Goal: Find specific page/section: Find specific page/section

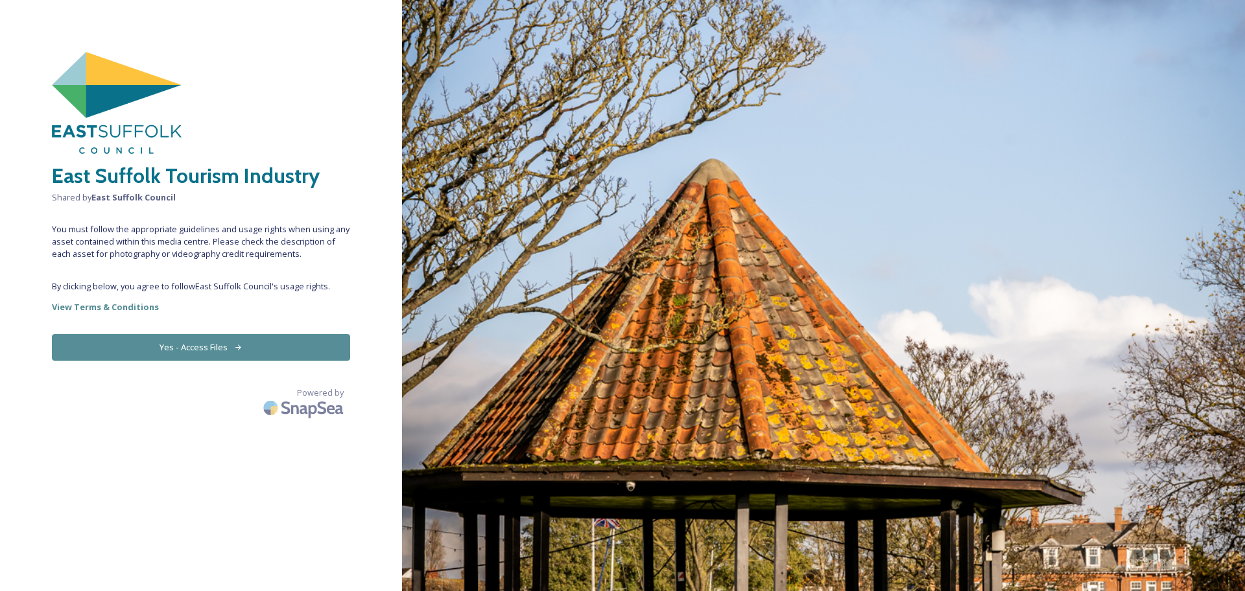
click at [191, 347] on button "Yes - Access Files" at bounding box center [201, 347] width 298 height 27
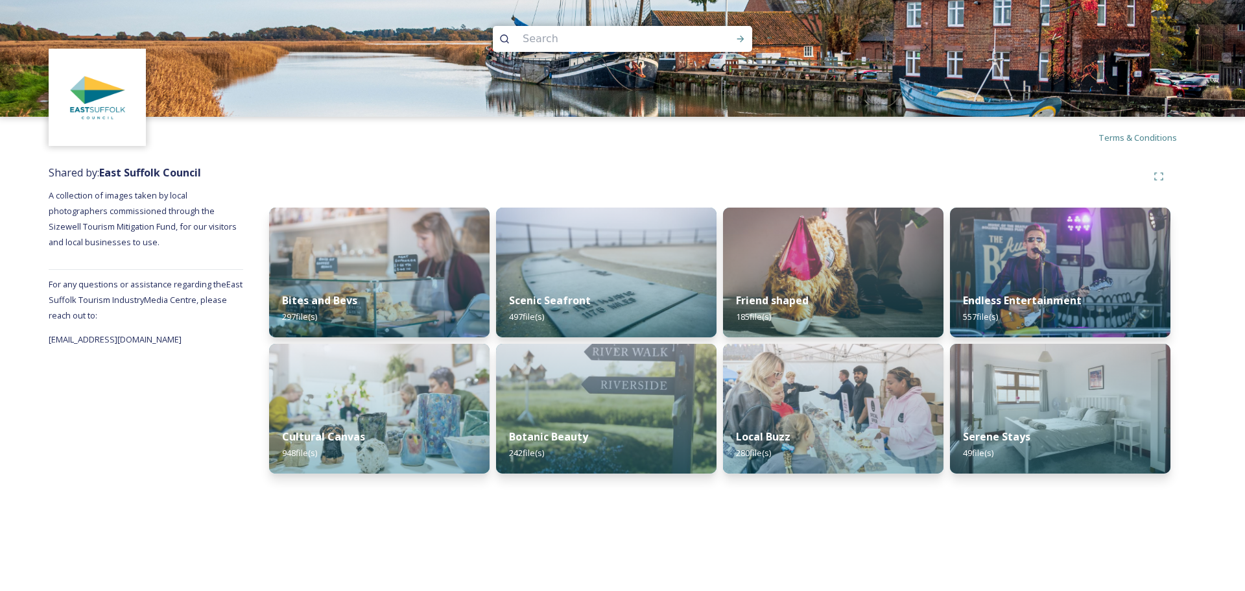
drag, startPoint x: 527, startPoint y: 39, endPoint x: 524, endPoint y: 31, distance: 8.2
click at [527, 39] on input at bounding box center [605, 39] width 178 height 29
type input "saxmundham"
click at [743, 38] on icon at bounding box center [740, 39] width 7 height 6
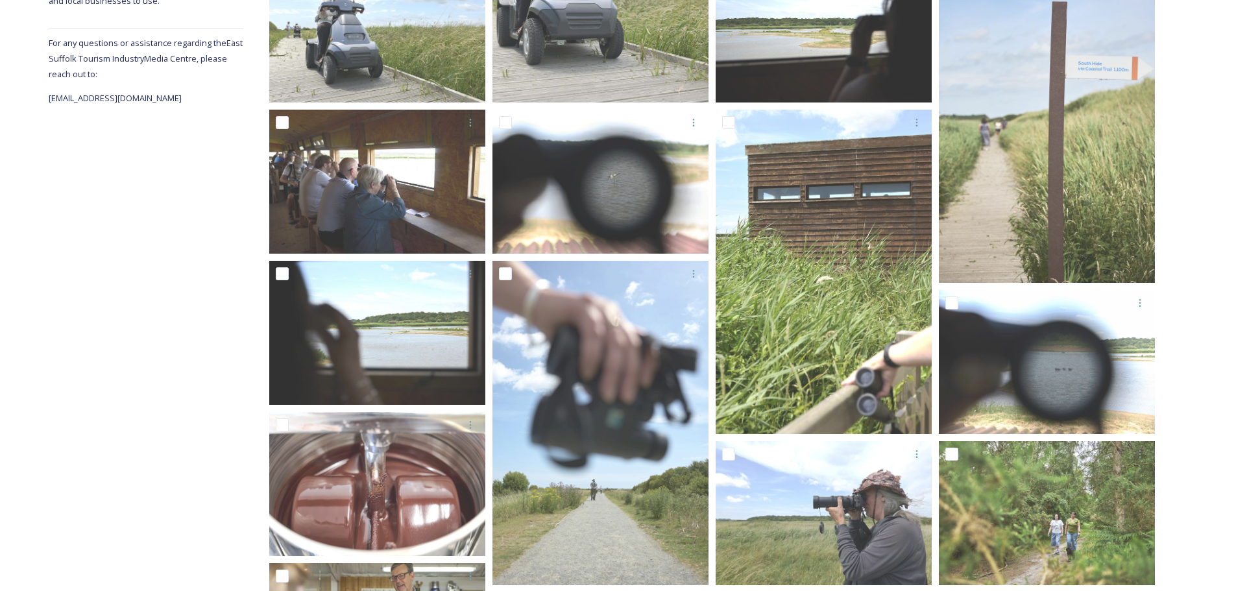
scroll to position [230, 0]
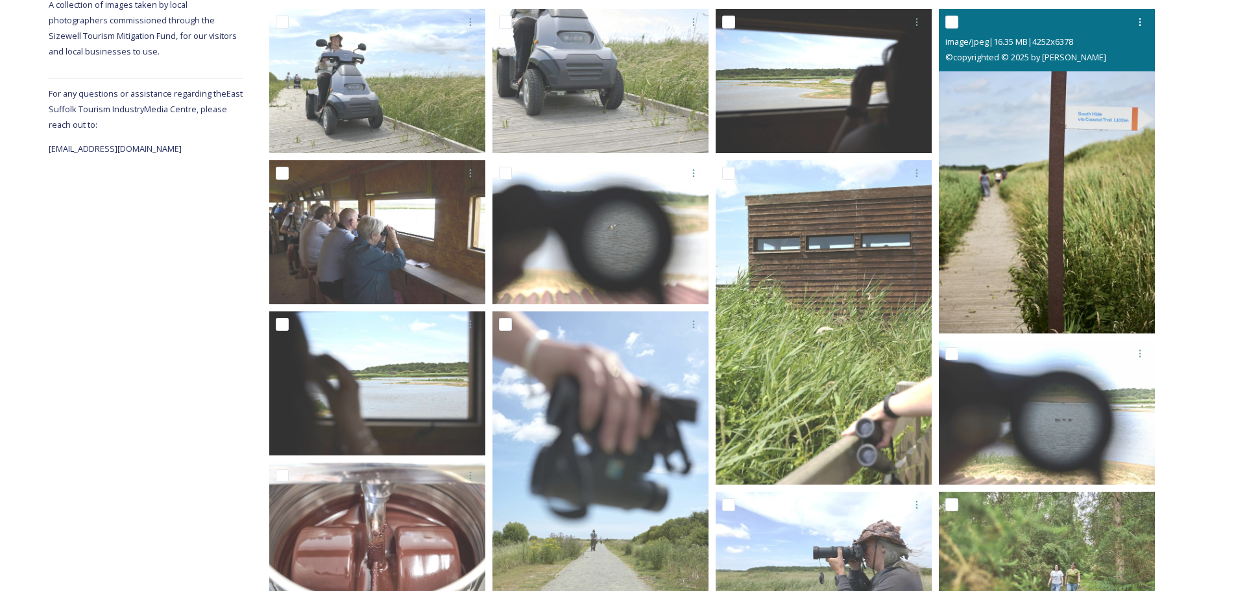
click at [1062, 115] on img at bounding box center [1047, 171] width 216 height 324
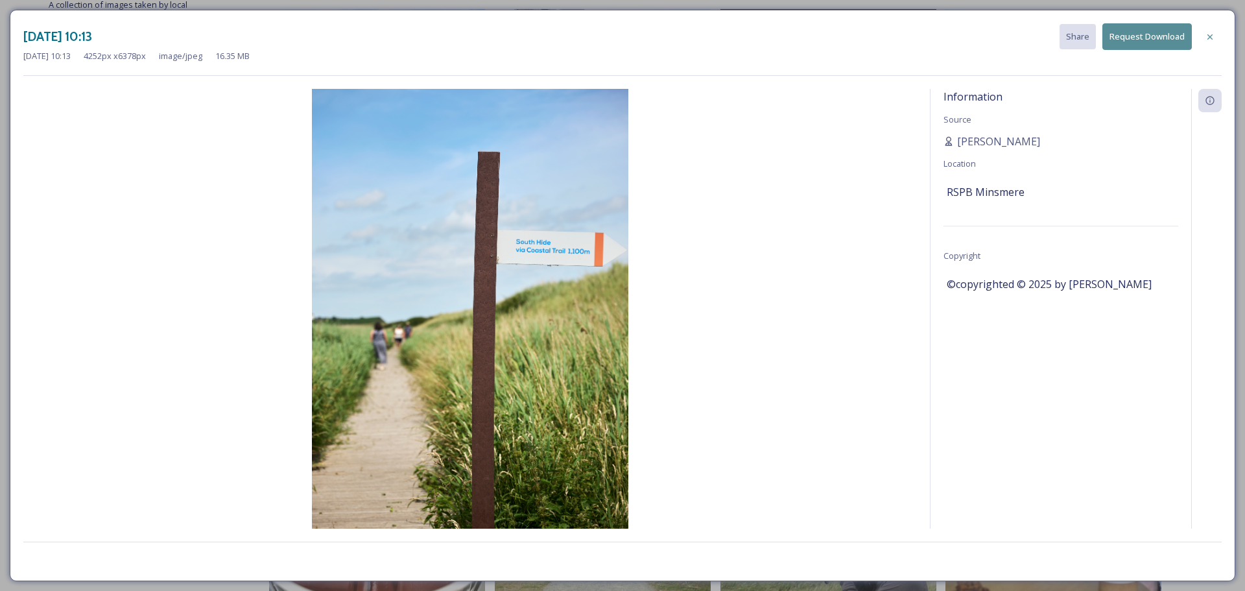
click at [1213, 32] on icon at bounding box center [1210, 37] width 10 height 10
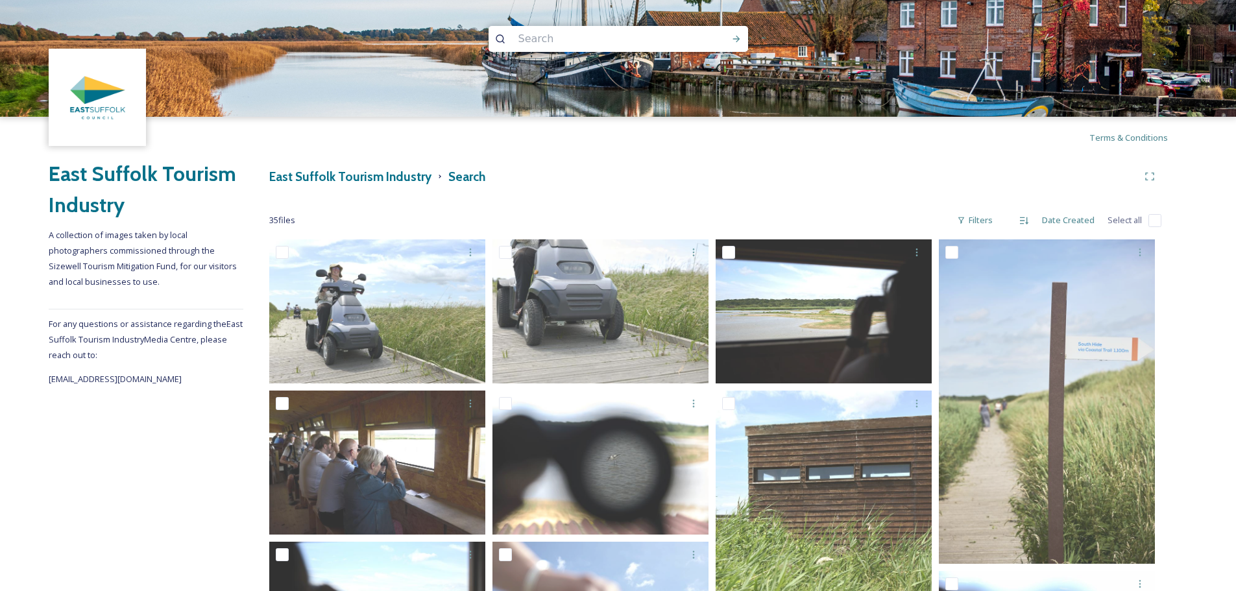
click at [534, 30] on input at bounding box center [601, 39] width 178 height 29
type input "framlingham"
click at [737, 38] on icon at bounding box center [736, 39] width 10 height 10
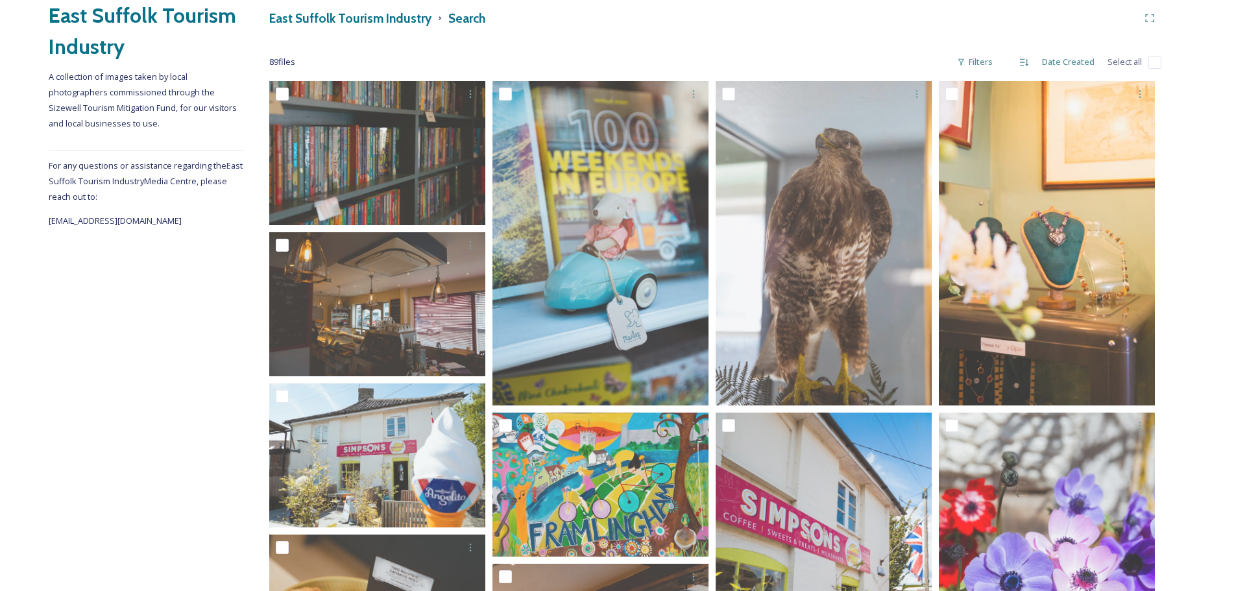
scroll to position [29, 0]
